Goal: Navigation & Orientation: Find specific page/section

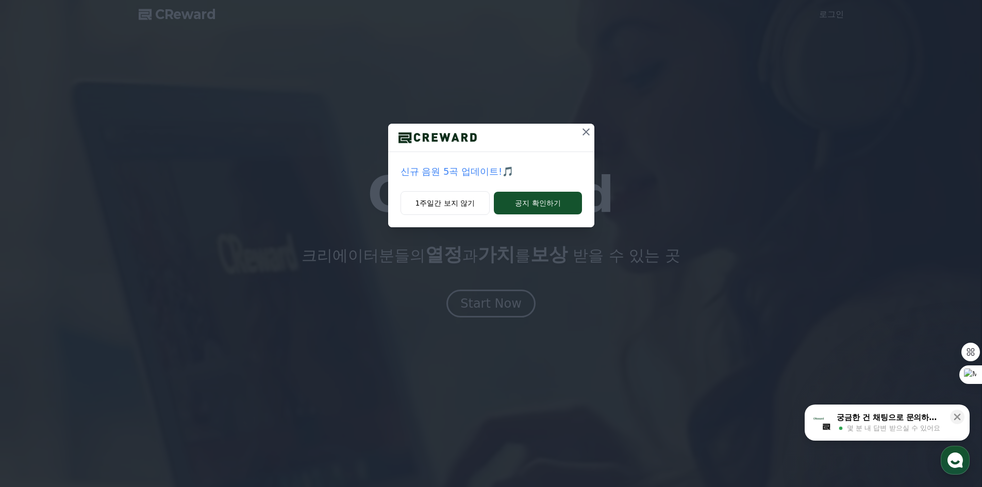
click at [586, 129] on icon at bounding box center [586, 132] width 12 height 12
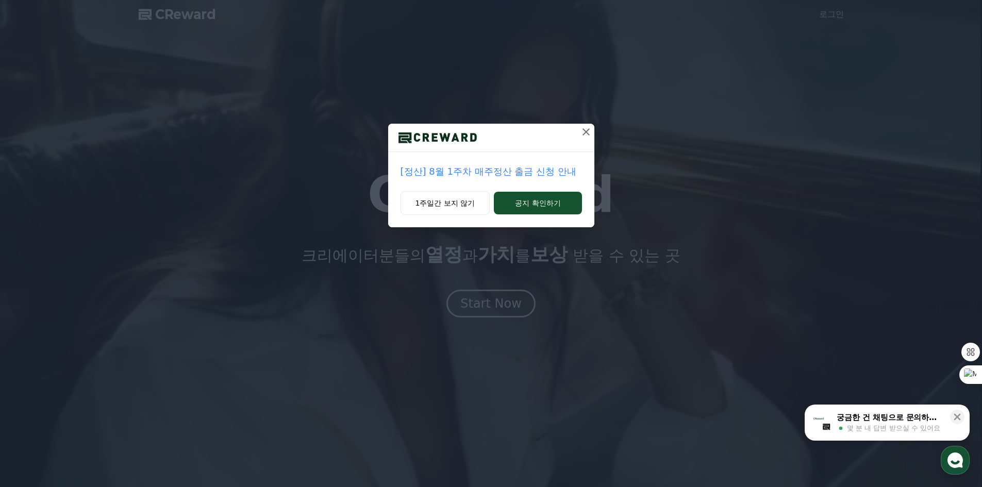
click at [584, 133] on icon at bounding box center [586, 132] width 12 height 12
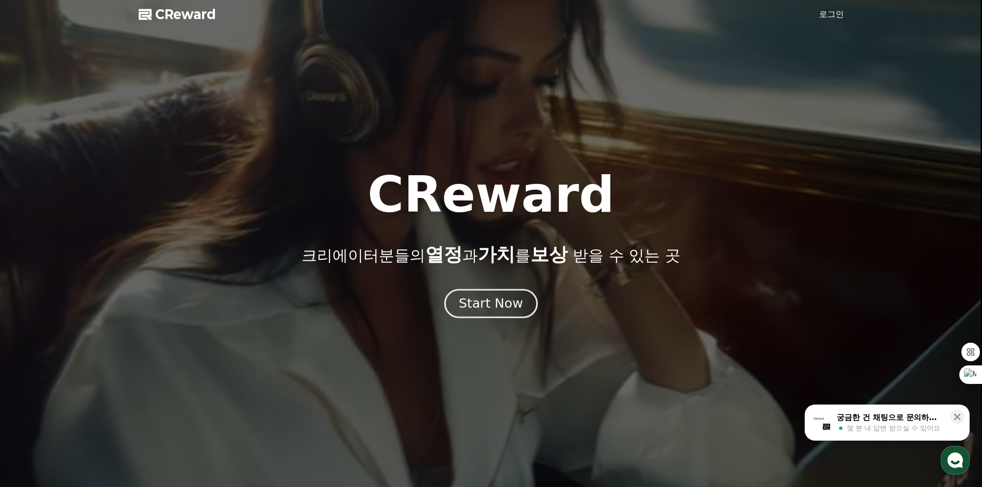
click at [489, 306] on div "Start Now" at bounding box center [491, 304] width 64 height 18
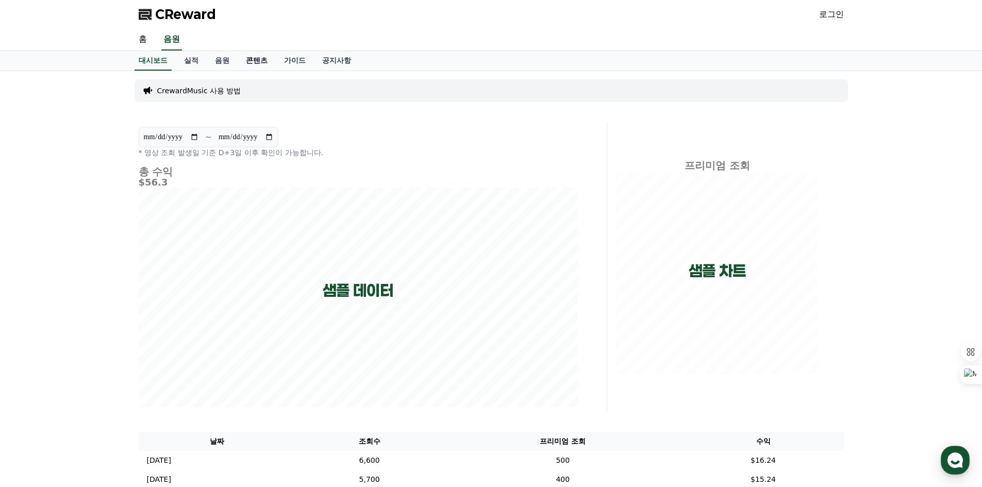
click at [254, 62] on link "콘텐츠" at bounding box center [257, 61] width 38 height 20
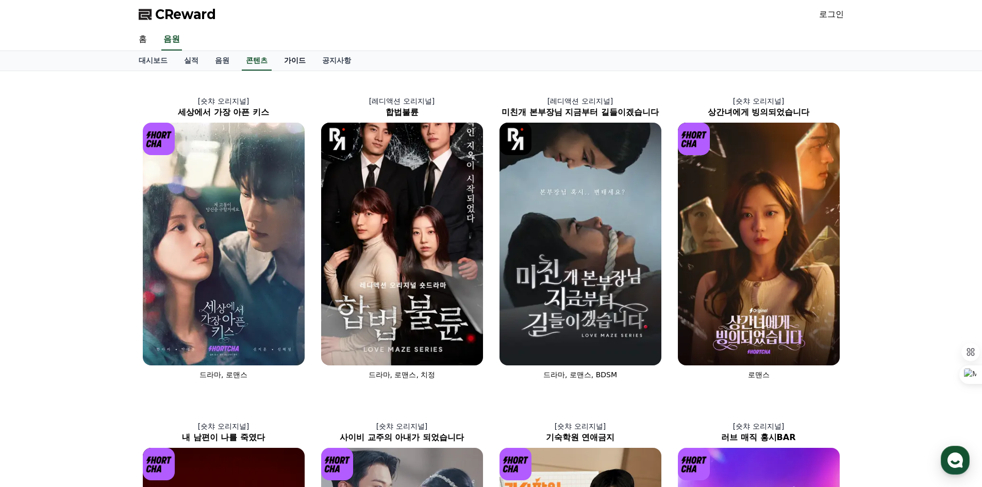
click at [285, 61] on link "가이드" at bounding box center [295, 61] width 38 height 20
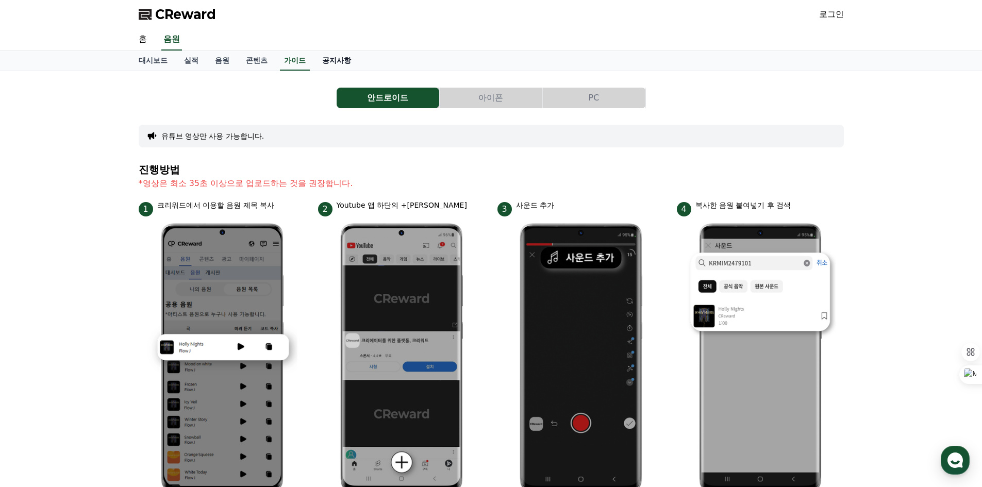
click at [341, 65] on link "공지사항" at bounding box center [336, 61] width 45 height 20
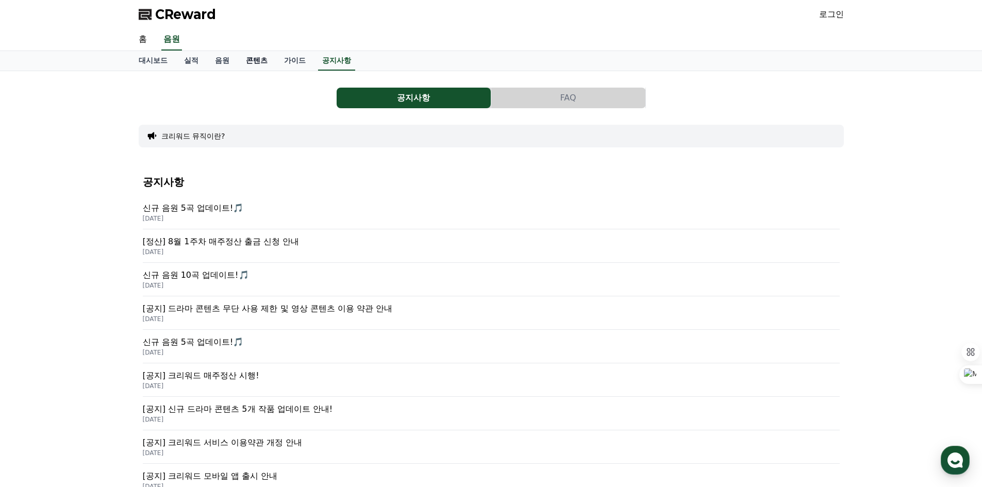
click at [248, 62] on link "콘텐츠" at bounding box center [257, 61] width 38 height 20
